Goal: Transaction & Acquisition: Purchase product/service

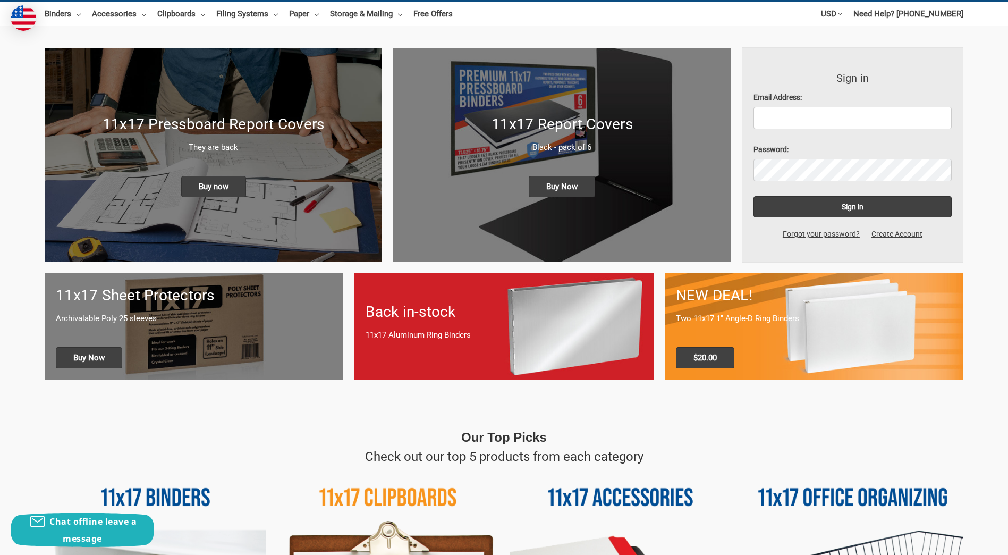
scroll to position [53, 0]
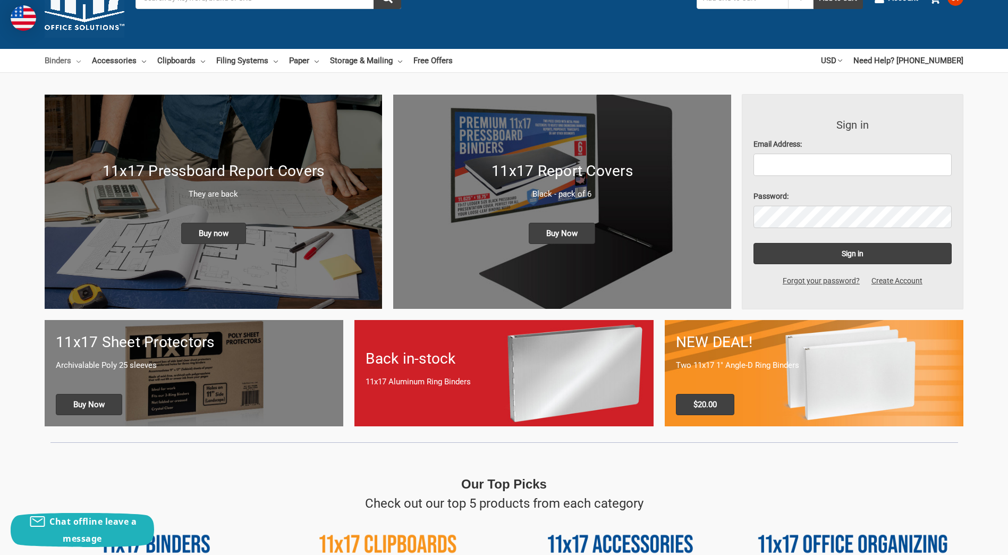
click at [74, 61] on link "Binders" at bounding box center [63, 60] width 36 height 23
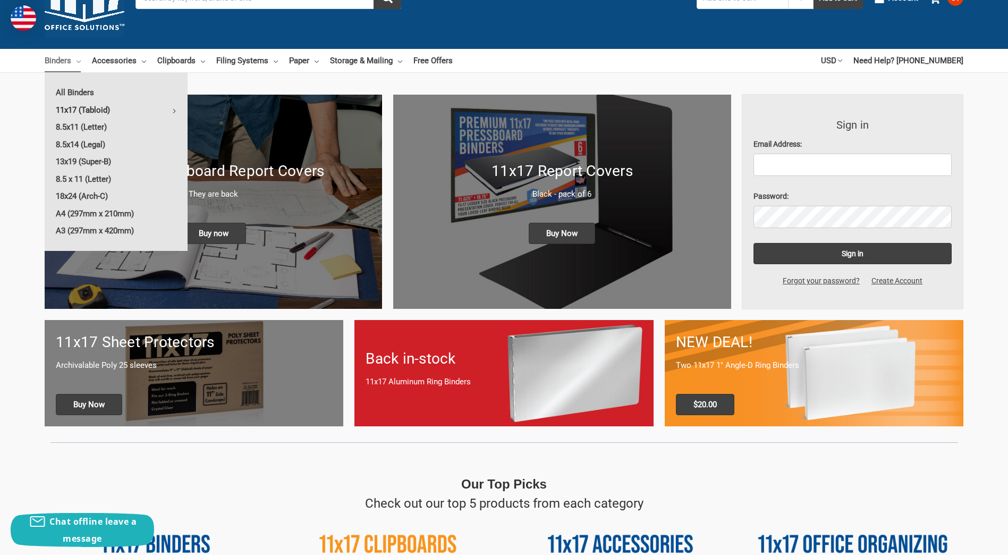
click at [80, 112] on link "11x17 (Tabloid)" at bounding box center [116, 109] width 143 height 17
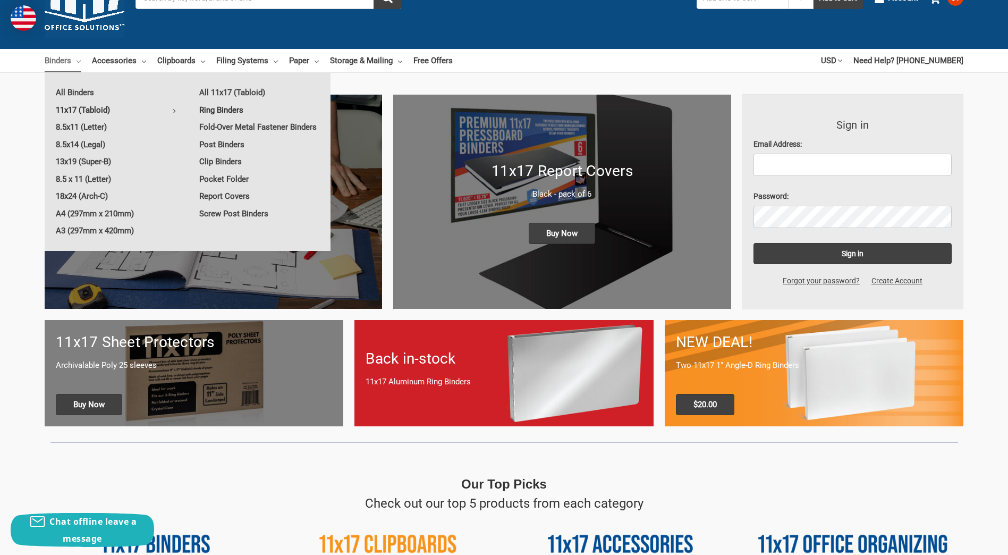
click at [227, 108] on link "Ring Binders" at bounding box center [259, 109] width 142 height 17
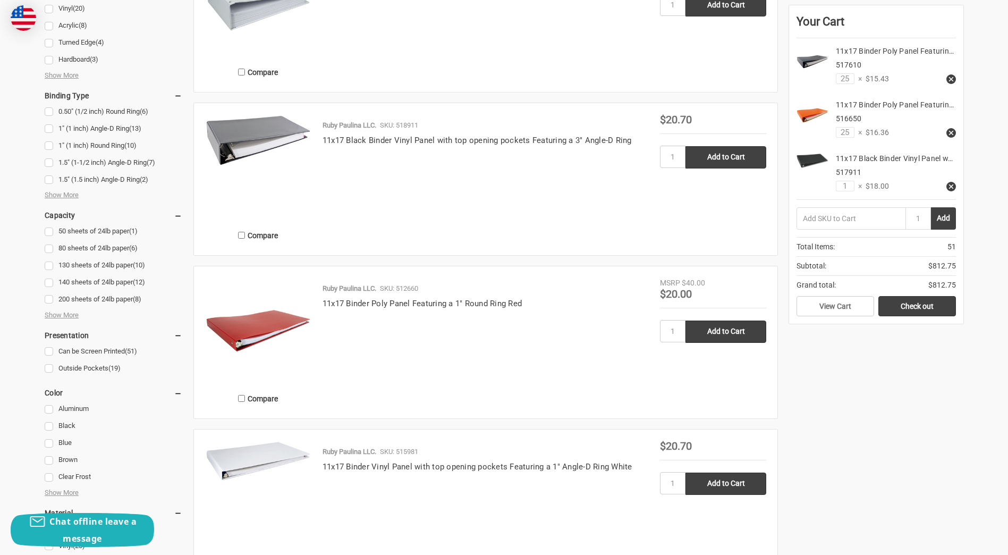
scroll to position [637, 0]
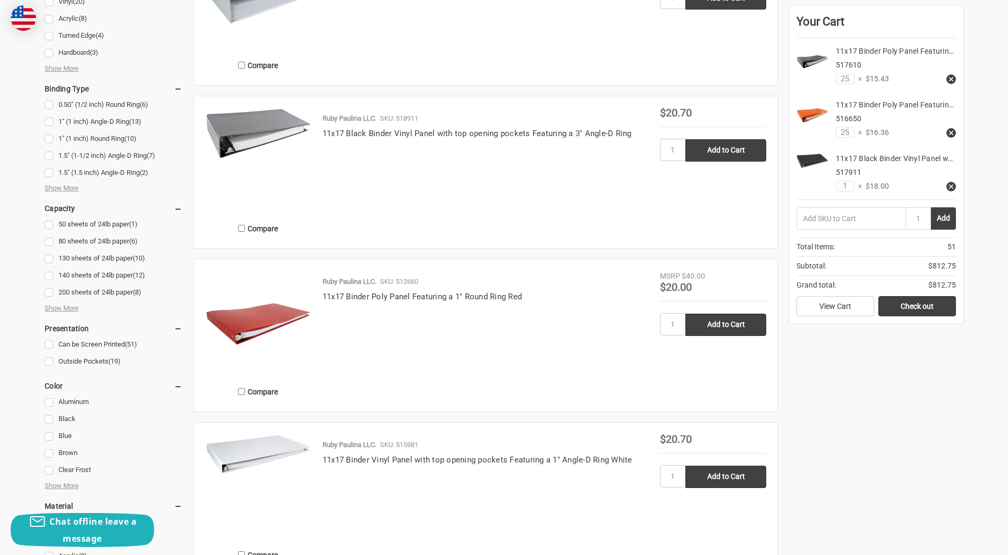
click at [505, 199] on div "Ruby Paulina LLC. SKU: 518911 11x17 Black Binder Vinyl Panel with top opening p…" at bounding box center [485, 175] width 348 height 124
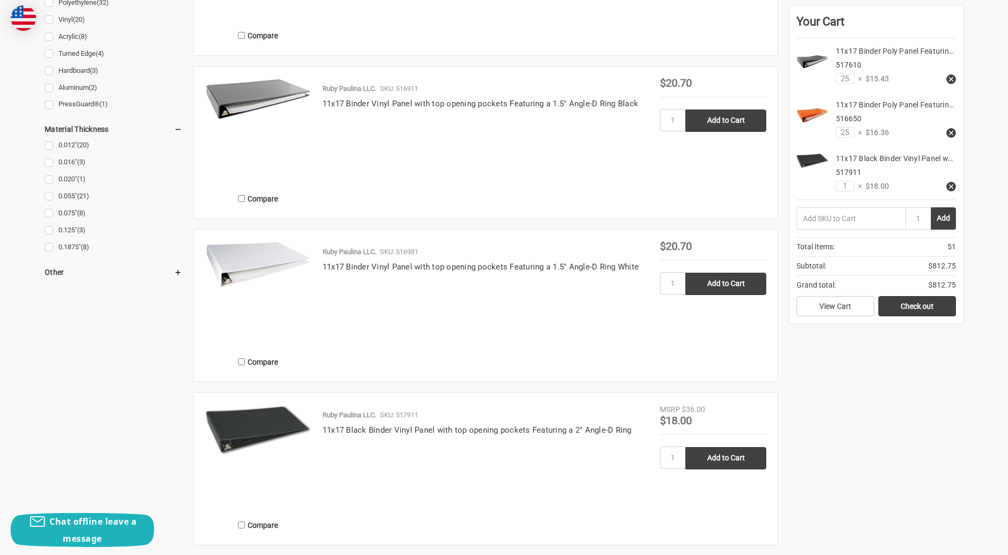
scroll to position [1169, 0]
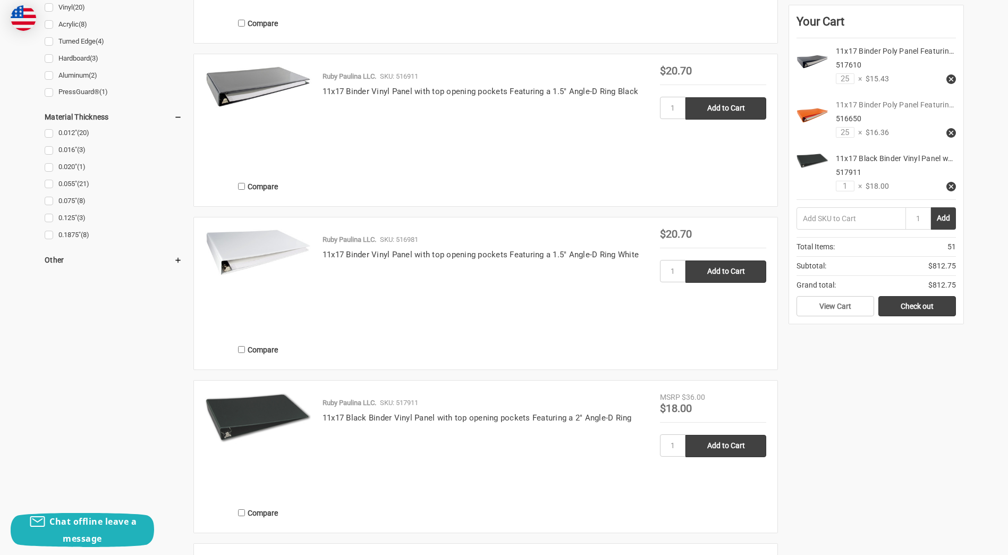
click at [903, 107] on link "11x17 Binder Poly Panel Featurin…" at bounding box center [895, 104] width 118 height 8
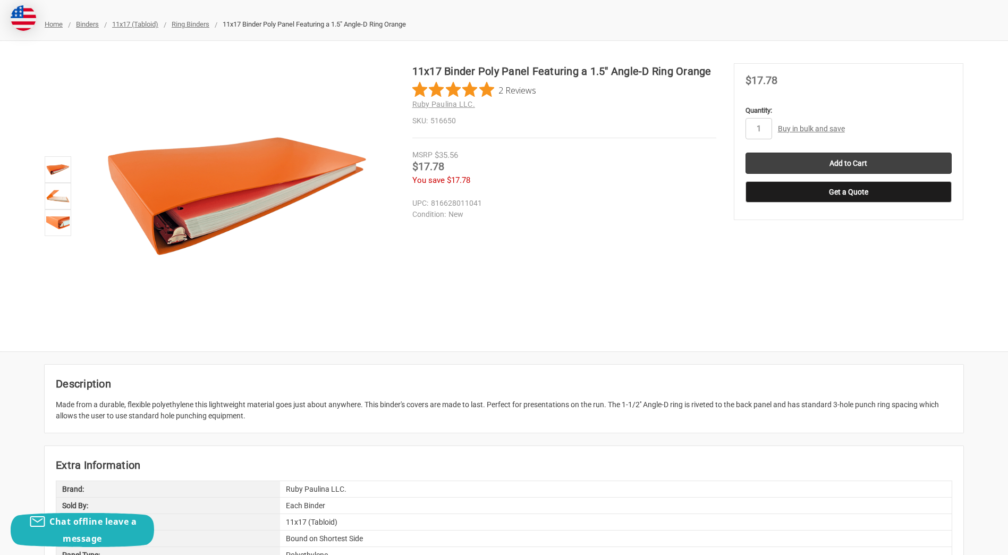
scroll to position [158, 0]
